Goal: Information Seeking & Learning: Learn about a topic

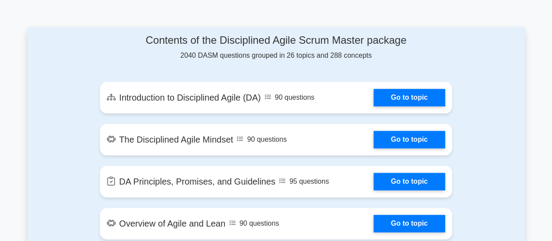
scroll to position [446, 0]
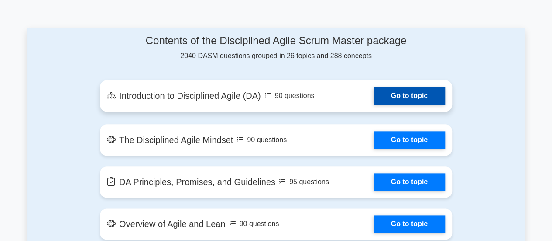
click at [397, 90] on link "Go to topic" at bounding box center [410, 95] width 72 height 17
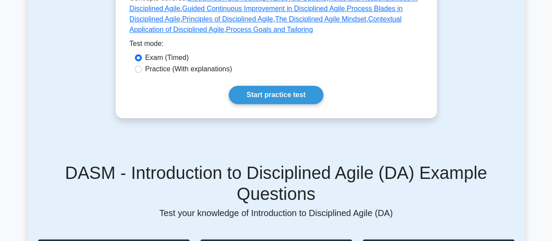
scroll to position [295, 0]
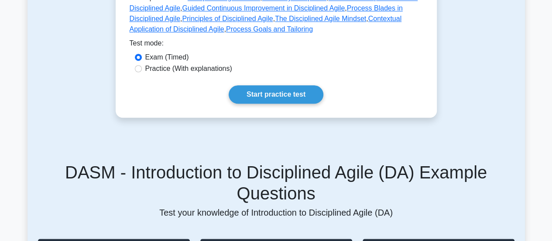
click at [173, 69] on label "Practice (With explanations)" at bounding box center [188, 68] width 87 height 10
click at [142, 69] on input "Practice (With explanations)" at bounding box center [138, 68] width 7 height 7
radio input "true"
click at [293, 91] on link "Start practice test" at bounding box center [276, 94] width 95 height 18
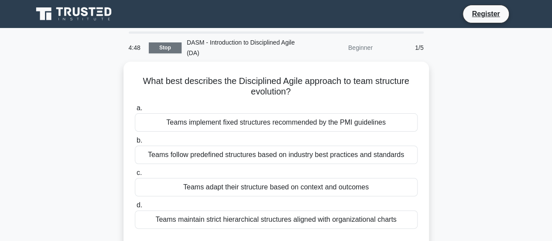
click at [165, 43] on link "Stop" at bounding box center [165, 47] width 33 height 11
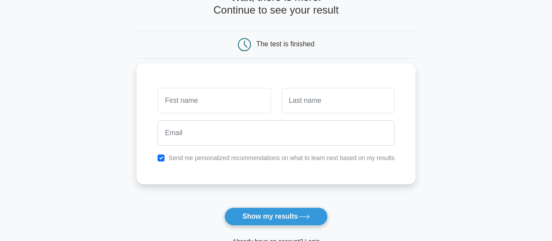
scroll to position [59, 0]
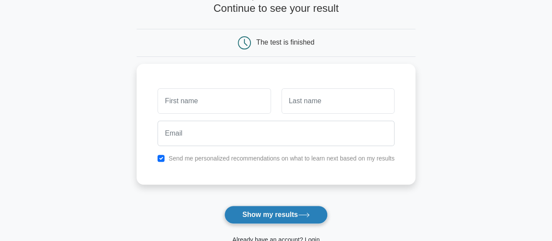
click at [245, 213] on button "Show my results" at bounding box center [275, 214] width 103 height 18
